Goal: Task Accomplishment & Management: Manage account settings

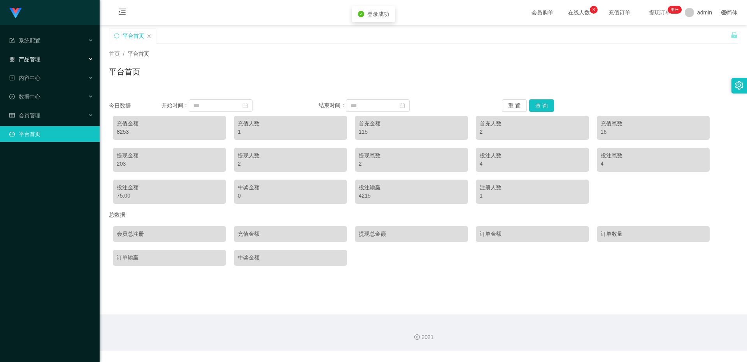
click at [43, 58] on div "产品管理" at bounding box center [50, 59] width 100 height 16
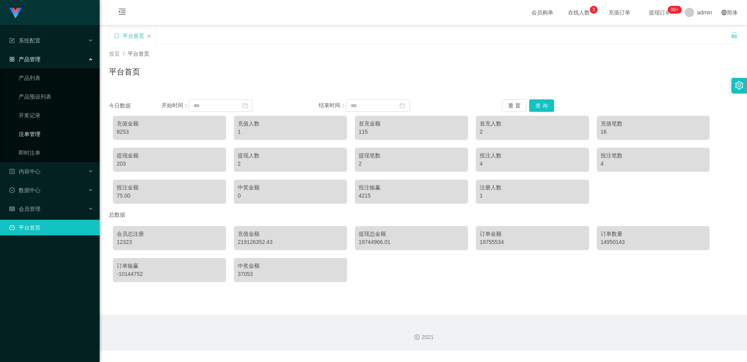
click at [37, 130] on link "注单管理" at bounding box center [56, 134] width 75 height 16
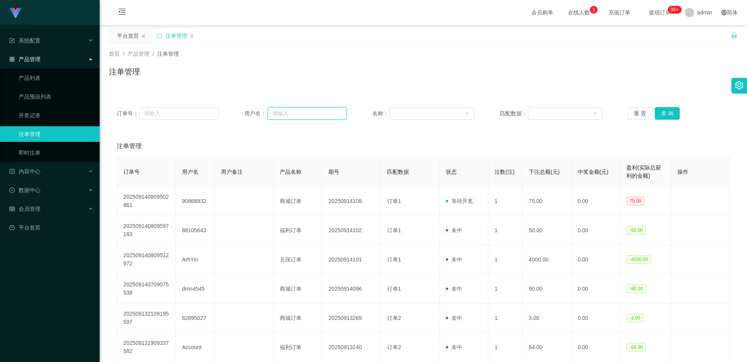
click at [301, 113] on input "text" at bounding box center [307, 113] width 79 height 12
paste input "[DOMAIN_NAME]"
type input "[DOMAIN_NAME]"
paste input "90868932"
type input "90868932"
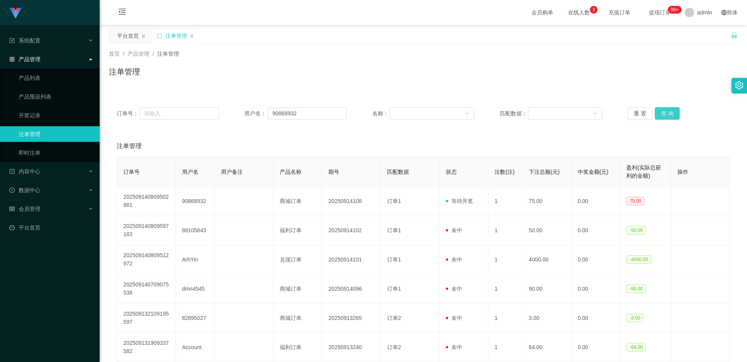
click at [673, 113] on button "查 询" at bounding box center [667, 113] width 25 height 12
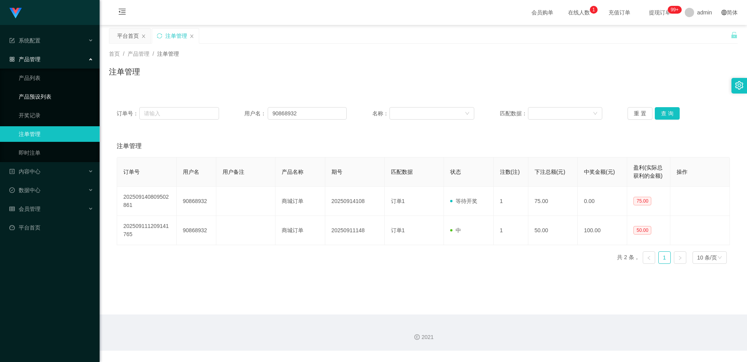
click at [39, 91] on link "产品预设列表" at bounding box center [56, 97] width 75 height 16
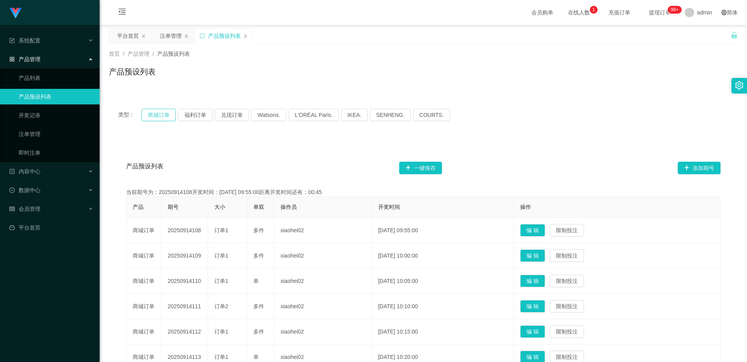
click at [157, 116] on button "商城订单" at bounding box center [159, 115] width 34 height 12
click at [165, 39] on div "注单管理" at bounding box center [171, 35] width 22 height 15
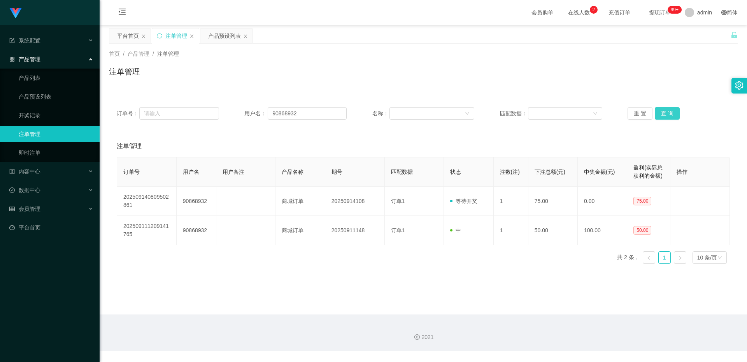
click at [663, 113] on button "查 询" at bounding box center [667, 113] width 25 height 12
click at [305, 122] on div "订单号： 用户名： 90868932 名称： 匹配数据： 重 置 查 询" at bounding box center [423, 113] width 629 height 28
click at [308, 116] on input "90868932" at bounding box center [307, 113] width 79 height 12
click at [51, 211] on div "会员管理" at bounding box center [50, 209] width 100 height 16
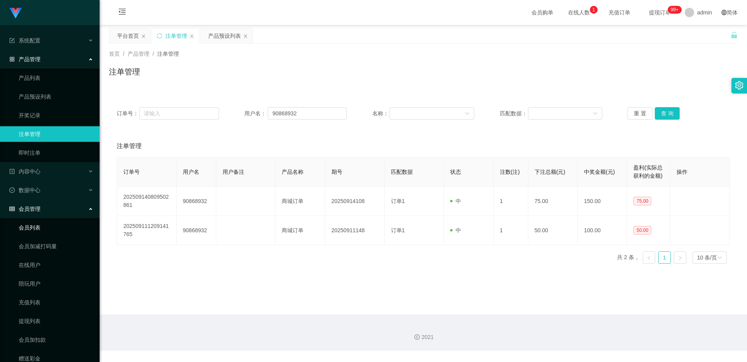
drag, startPoint x: 42, startPoint y: 227, endPoint x: 60, endPoint y: 220, distance: 19.9
click at [42, 227] on link "会员列表" at bounding box center [56, 228] width 75 height 16
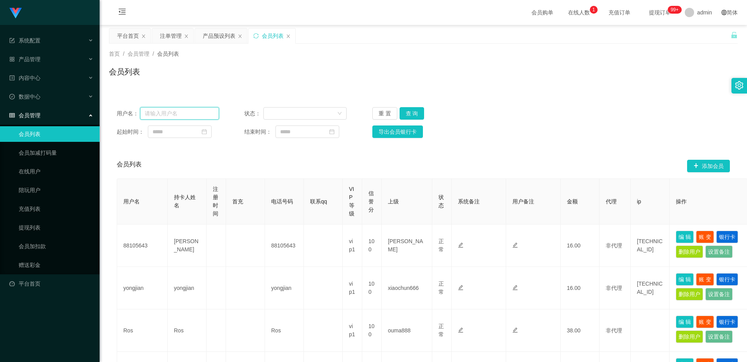
drag, startPoint x: 179, startPoint y: 114, endPoint x: 183, endPoint y: 116, distance: 4.0
click at [179, 114] on input "text" at bounding box center [179, 113] width 79 height 12
paste input "90868932"
type input "90868932"
click at [412, 114] on button "查 询" at bounding box center [412, 113] width 25 height 12
